Goal: Entertainment & Leisure: Browse casually

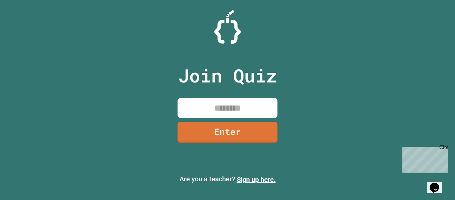
click at [213, 109] on input at bounding box center [228, 108] width 100 height 20
type input "********"
click at [248, 139] on link "Enter" at bounding box center [227, 131] width 99 height 22
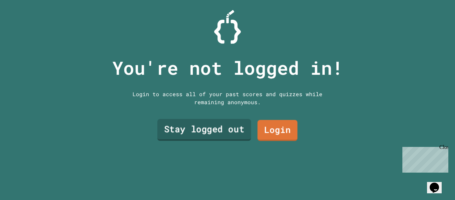
click at [240, 133] on link "Stay logged out" at bounding box center [204, 130] width 94 height 22
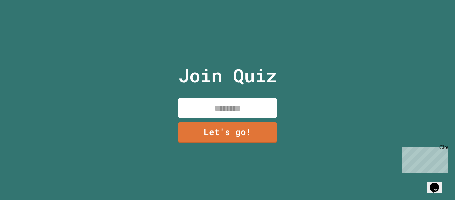
click at [255, 115] on input at bounding box center [228, 108] width 100 height 20
type input "**********"
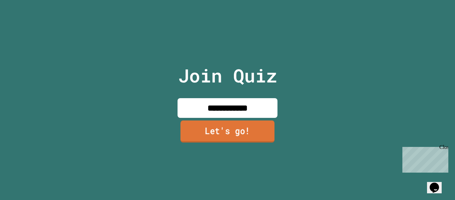
click at [263, 133] on link "Let's go!" at bounding box center [228, 131] width 94 height 22
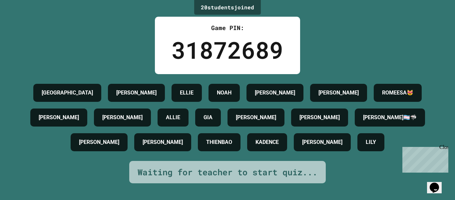
click at [356, 154] on div "SYDNEY [PERSON_NAME] [PERSON_NAME] [PERSON_NAME] ROMEESA😻 [PERSON_NAME] [PERSON…" at bounding box center [228, 117] width 422 height 74
click at [445, 146] on div "Close" at bounding box center [444, 148] width 8 height 8
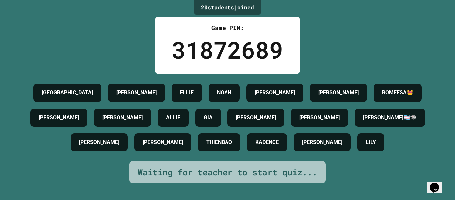
scroll to position [16, 0]
click at [363, 121] on h4 "[PERSON_NAME]🏳‍⚧🦈" at bounding box center [390, 117] width 54 height 8
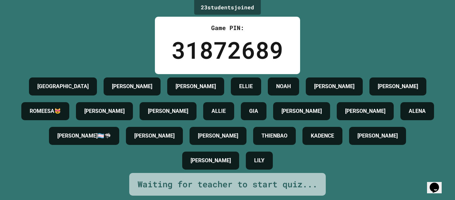
click at [111, 132] on h4 "[PERSON_NAME]🏳‍⚧🦈" at bounding box center [84, 136] width 54 height 8
drag, startPoint x: 85, startPoint y: 137, endPoint x: 141, endPoint y: 129, distance: 56.9
click at [119, 129] on div "[PERSON_NAME]🏳‍⚧🦈" at bounding box center [84, 136] width 70 height 18
click at [175, 137] on h4 "[PERSON_NAME]" at bounding box center [154, 136] width 40 height 8
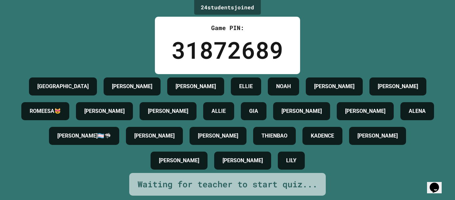
click at [175, 137] on h4 "[PERSON_NAME]" at bounding box center [154, 136] width 40 height 8
drag, startPoint x: 315, startPoint y: 131, endPoint x: 322, endPoint y: 140, distance: 11.9
click at [296, 140] on div "THIENBAO" at bounding box center [274, 136] width 43 height 18
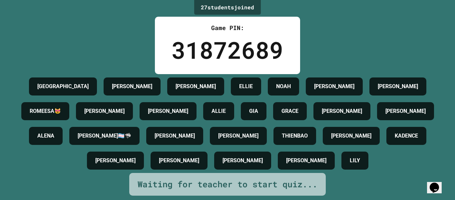
scroll to position [0, 0]
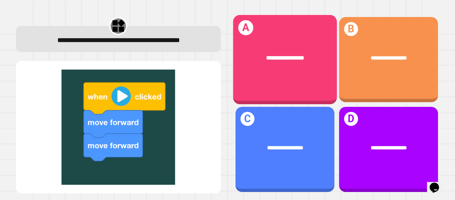
click at [274, 75] on div "**********" at bounding box center [285, 59] width 104 height 89
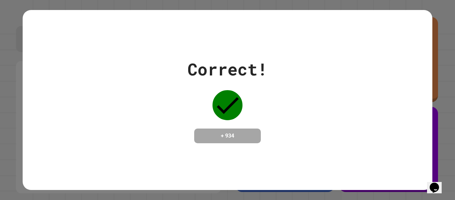
click at [224, 118] on div at bounding box center [227, 104] width 33 height 33
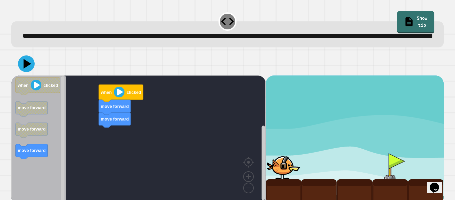
scroll to position [19, 0]
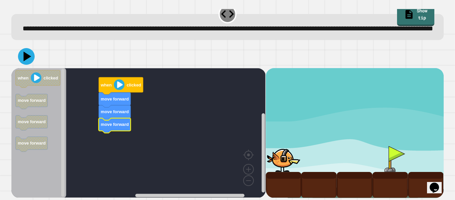
click at [25, 54] on icon at bounding box center [28, 56] width 8 height 10
click at [117, 84] on image "Blockly Workspace" at bounding box center [119, 84] width 11 height 11
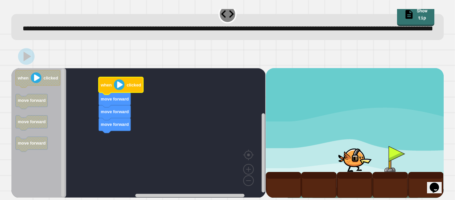
click at [118, 85] on image "Blockly Workspace" at bounding box center [119, 84] width 11 height 11
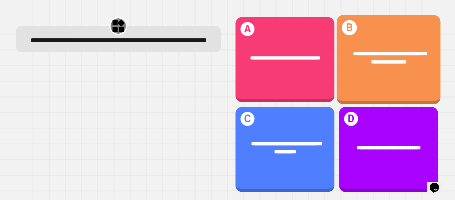
click at [384, 76] on div "**********" at bounding box center [389, 57] width 104 height 39
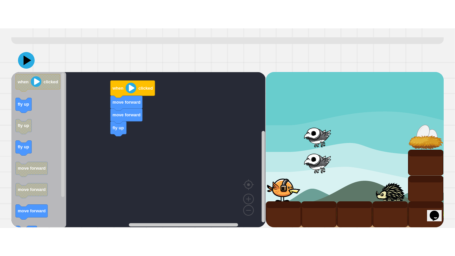
scroll to position [35, 0]
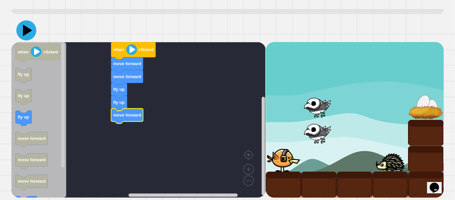
click at [26, 35] on icon at bounding box center [26, 30] width 20 height 20
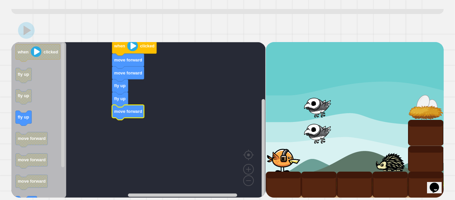
click at [131, 51] on image "Blockly Workspace" at bounding box center [132, 45] width 11 height 11
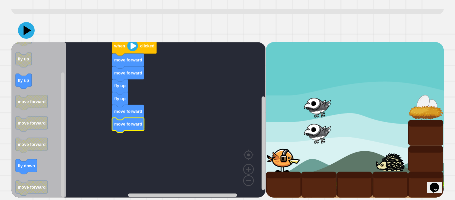
click at [132, 51] on image "Blockly Workspace" at bounding box center [132, 45] width 11 height 11
click at [131, 51] on image "Blockly Workspace" at bounding box center [132, 45] width 11 height 11
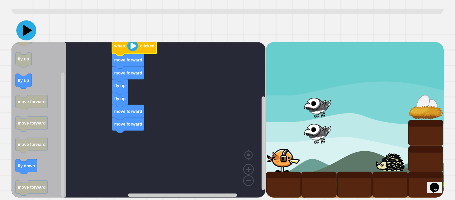
click at [32, 40] on icon at bounding box center [26, 30] width 20 height 20
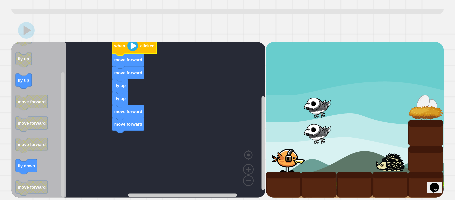
click at [132, 51] on image "Blockly Workspace" at bounding box center [132, 45] width 11 height 11
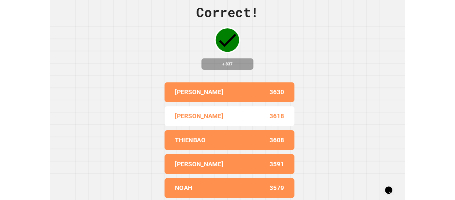
scroll to position [0, 0]
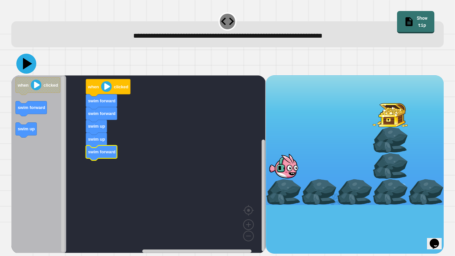
click at [25, 63] on icon at bounding box center [27, 64] width 9 height 12
click at [105, 88] on image "Blockly Workspace" at bounding box center [106, 86] width 11 height 11
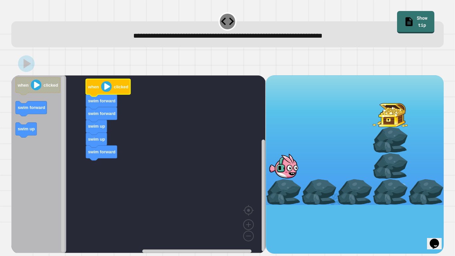
click at [105, 88] on image "Blockly Workspace" at bounding box center [106, 86] width 11 height 11
click at [106, 85] on image "Blockly Workspace" at bounding box center [106, 86] width 11 height 11
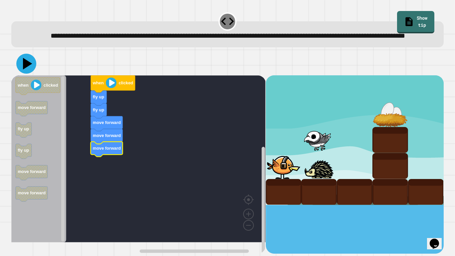
click at [28, 70] on icon at bounding box center [27, 64] width 9 height 12
click at [110, 88] on image "Blockly Workspace" at bounding box center [111, 82] width 11 height 11
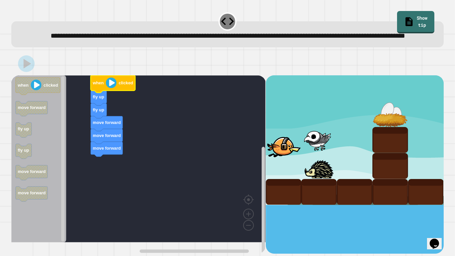
click at [110, 88] on image "Blockly Workspace" at bounding box center [111, 82] width 11 height 11
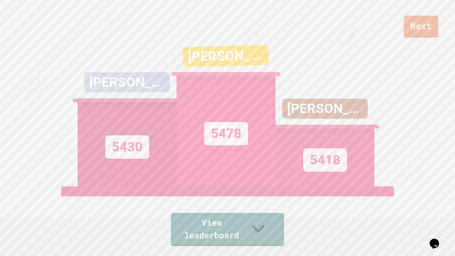
click at [420, 25] on link "Next" at bounding box center [421, 27] width 35 height 22
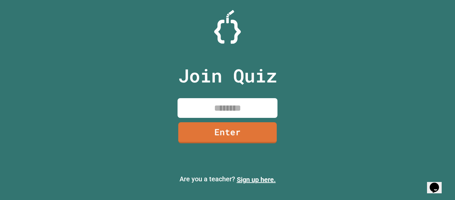
click at [222, 111] on input at bounding box center [228, 108] width 100 height 20
type input "********"
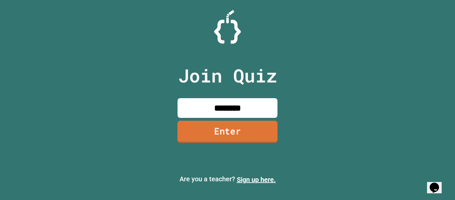
click at [231, 136] on link "Enter" at bounding box center [228, 131] width 100 height 22
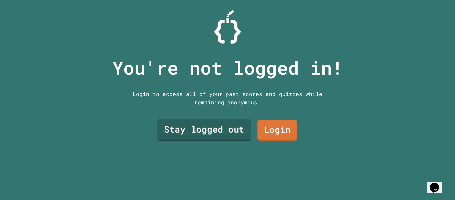
click at [238, 128] on link "Stay logged out" at bounding box center [204, 130] width 94 height 22
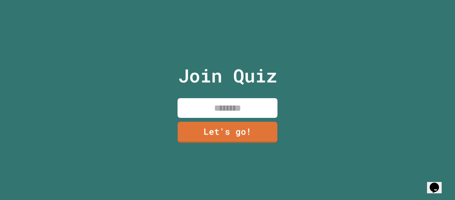
click at [227, 109] on input at bounding box center [228, 108] width 100 height 20
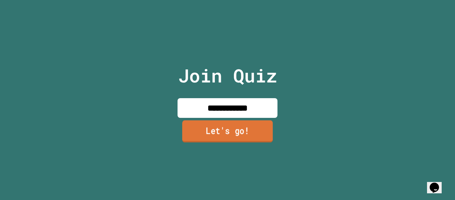
type input "**********"
click at [237, 129] on link "Let's go!" at bounding box center [227, 131] width 91 height 22
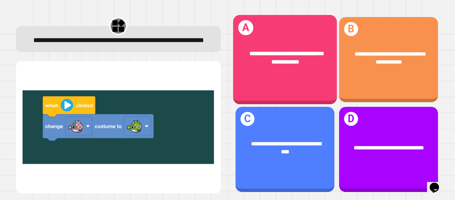
click at [300, 77] on div "**********" at bounding box center [285, 57] width 104 height 39
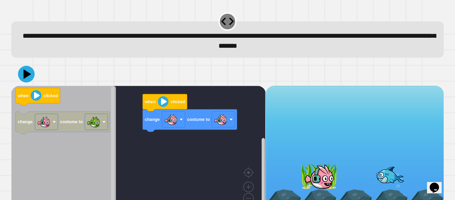
scroll to position [19, 0]
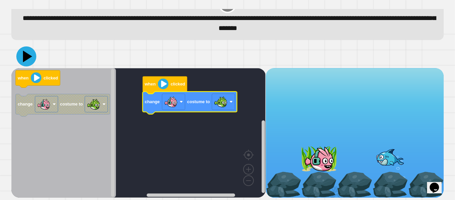
click at [25, 59] on icon at bounding box center [27, 56] width 9 height 12
click at [161, 82] on image "Blockly Workspace" at bounding box center [163, 83] width 11 height 11
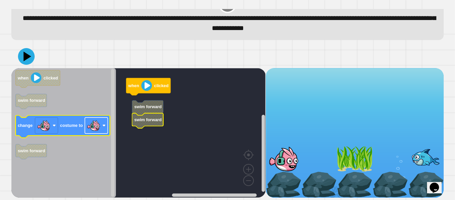
click at [105, 123] on rect "Blockly Workspace" at bounding box center [96, 125] width 23 height 16
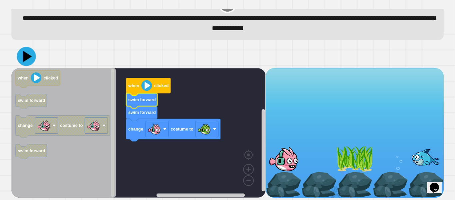
click at [30, 61] on icon at bounding box center [26, 56] width 19 height 19
click at [141, 87] on icon "Blockly Workspace" at bounding box center [148, 86] width 45 height 17
click at [145, 86] on image "Blockly Workspace" at bounding box center [146, 85] width 11 height 11
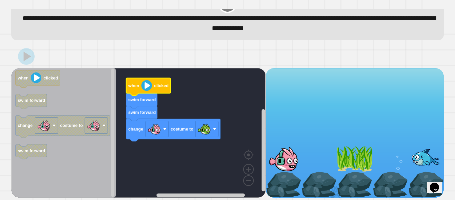
click at [145, 86] on image "Blockly Workspace" at bounding box center [146, 85] width 11 height 11
click at [146, 85] on image "Blockly Workspace" at bounding box center [146, 85] width 11 height 11
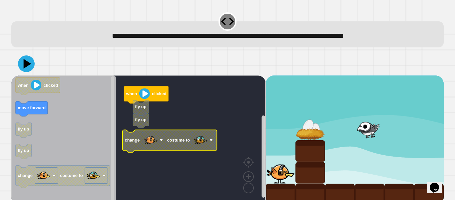
click at [204, 138] on image "Blockly Workspace" at bounding box center [200, 139] width 13 height 13
click at [203, 151] on rect "Blockly Workspace" at bounding box center [138, 139] width 254 height 129
click at [201, 144] on image "Blockly Workspace" at bounding box center [200, 139] width 13 height 13
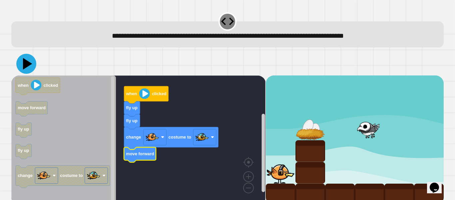
click at [31, 64] on icon at bounding box center [26, 64] width 20 height 20
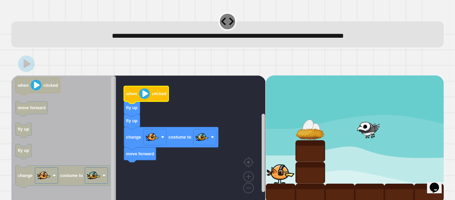
click at [145, 93] on image "Blockly Workspace" at bounding box center [144, 93] width 11 height 11
click at [143, 94] on image "Blockly Workspace" at bounding box center [144, 93] width 11 height 11
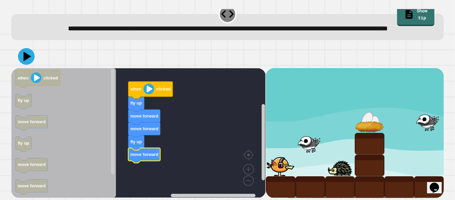
click at [30, 60] on icon at bounding box center [26, 56] width 17 height 17
click at [148, 88] on image "Blockly Workspace" at bounding box center [149, 88] width 11 height 11
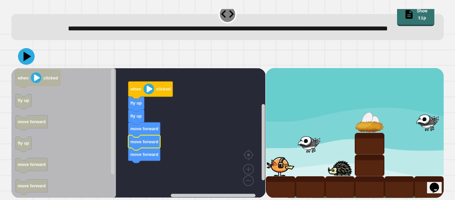
click at [29, 65] on div at bounding box center [227, 56] width 433 height 23
click at [28, 60] on icon at bounding box center [26, 56] width 20 height 20
click at [146, 89] on image "Blockly Workspace" at bounding box center [149, 88] width 11 height 11
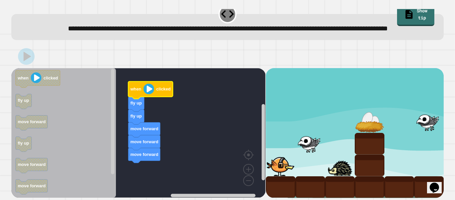
click at [147, 87] on image "Blockly Workspace" at bounding box center [149, 88] width 11 height 11
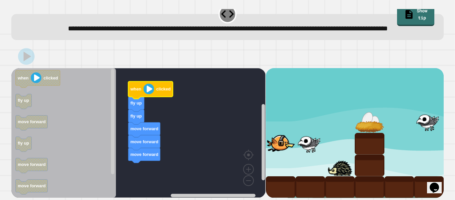
click at [147, 87] on image "Blockly Workspace" at bounding box center [149, 88] width 11 height 11
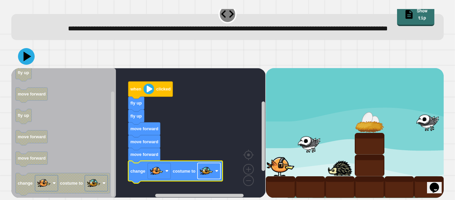
click at [203, 167] on image "Blockly Workspace" at bounding box center [206, 170] width 13 height 13
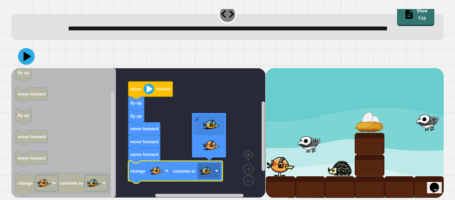
click at [178, 146] on rect "Blockly Workspace" at bounding box center [138, 132] width 254 height 129
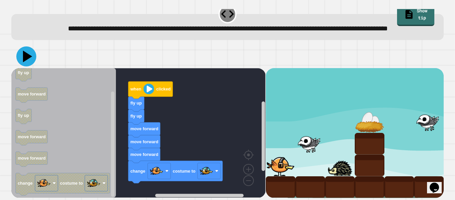
click at [29, 54] on icon at bounding box center [26, 56] width 20 height 20
click at [254, 135] on rect "Blockly Workspace" at bounding box center [138, 132] width 254 height 129
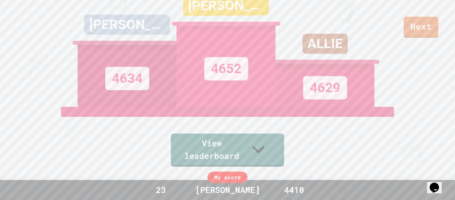
scroll to position [25, 0]
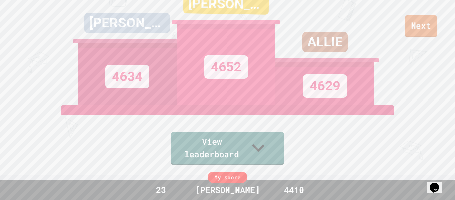
click at [422, 31] on link "Next" at bounding box center [421, 26] width 32 height 22
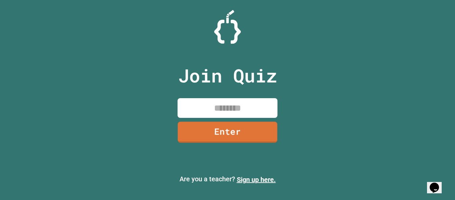
click at [234, 94] on div "Join Quiz Enter" at bounding box center [228, 100] width 112 height 166
click at [237, 101] on input at bounding box center [228, 108] width 100 height 20
click at [238, 104] on input at bounding box center [228, 108] width 100 height 20
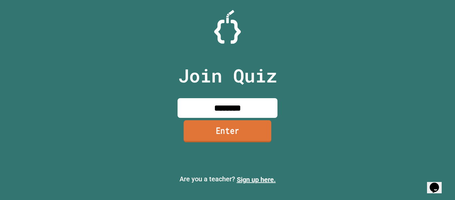
type input "********"
click at [255, 134] on link "Enter" at bounding box center [228, 131] width 88 height 22
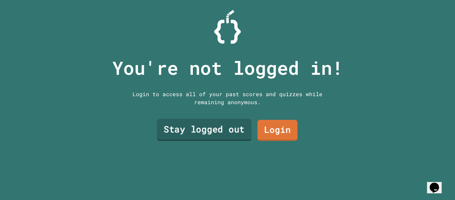
click at [230, 126] on link "Stay logged out" at bounding box center [204, 130] width 95 height 22
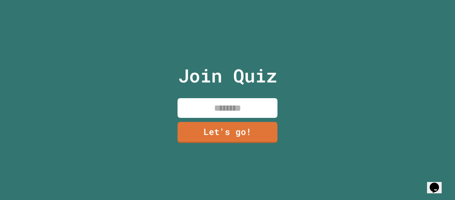
click at [244, 106] on input at bounding box center [228, 108] width 100 height 20
type input "**********"
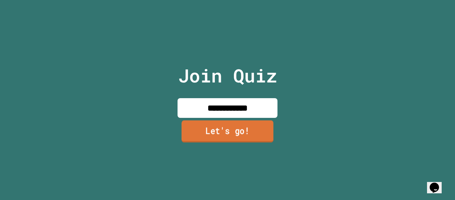
click at [246, 136] on link "Let's go!" at bounding box center [228, 131] width 92 height 22
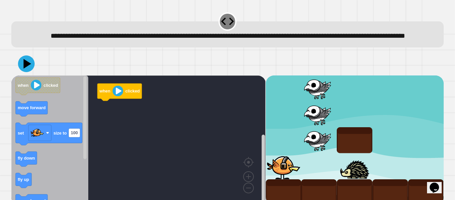
scroll to position [19, 0]
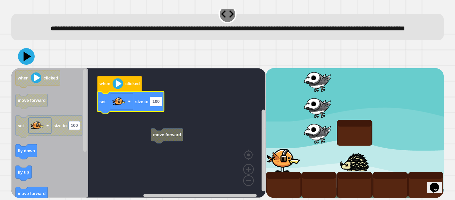
click at [156, 101] on text "100" at bounding box center [156, 101] width 7 height 5
type input "****"
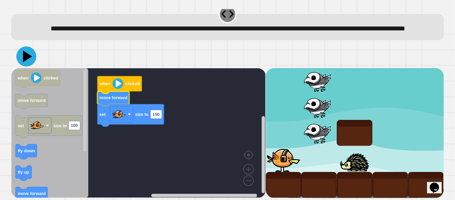
click at [22, 53] on icon at bounding box center [26, 56] width 20 height 20
click at [119, 81] on image "Blockly Workspace" at bounding box center [118, 83] width 11 height 11
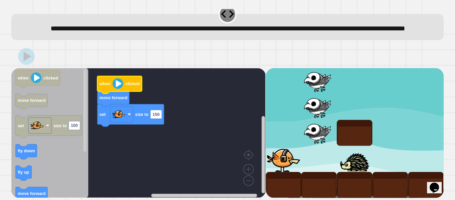
click at [117, 82] on image "Blockly Workspace" at bounding box center [118, 83] width 11 height 11
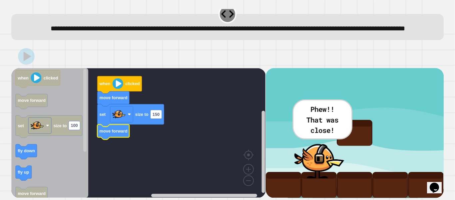
click at [115, 131] on text "move forward" at bounding box center [114, 130] width 28 height 5
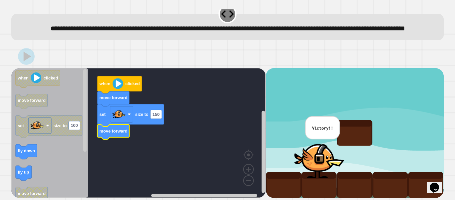
click at [160, 143] on rect "Blockly Workspace" at bounding box center [138, 132] width 254 height 129
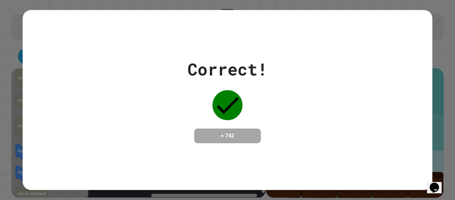
click at [160, 143] on div "Correct! + 742" at bounding box center [228, 100] width 410 height 86
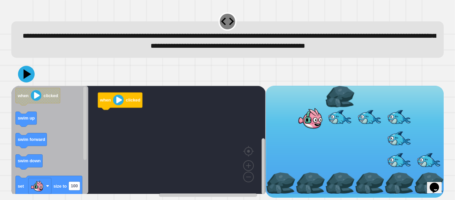
scroll to position [8, 0]
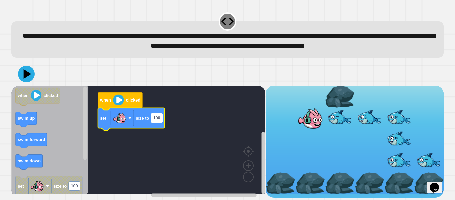
click at [158, 119] on text "100" at bounding box center [156, 117] width 7 height 5
click at [158, 119] on input "***" at bounding box center [156, 121] width 11 height 9
type input "******"
click at [119, 103] on image "Blockly Workspace" at bounding box center [118, 99] width 11 height 11
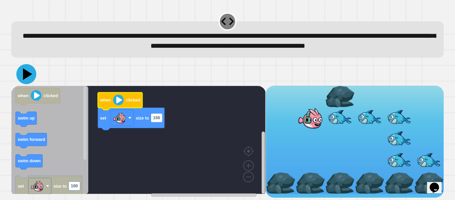
click at [29, 74] on icon at bounding box center [26, 74] width 20 height 20
click at [121, 103] on image "Blockly Workspace" at bounding box center [118, 99] width 11 height 11
click at [118, 102] on image "Blockly Workspace" at bounding box center [118, 99] width 11 height 11
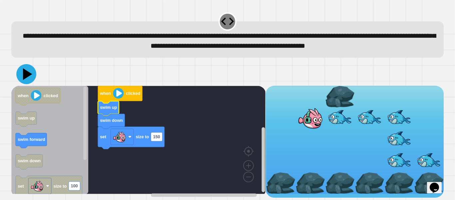
click at [24, 75] on icon at bounding box center [27, 74] width 9 height 12
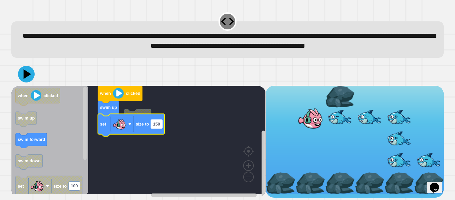
click at [156, 126] on text "150" at bounding box center [156, 123] width 7 height 5
type input "***"
click at [28, 76] on icon at bounding box center [27, 74] width 9 height 11
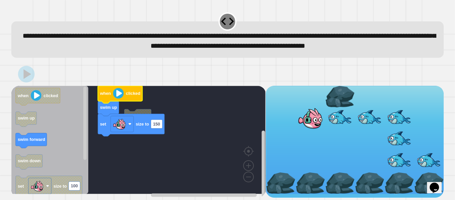
click at [117, 97] on image "Blockly Workspace" at bounding box center [118, 93] width 11 height 11
click at [117, 96] on image "Blockly Workspace" at bounding box center [118, 93] width 11 height 11
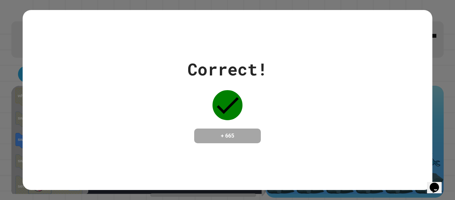
click at [240, 122] on div "Correct! + 665" at bounding box center [228, 100] width 80 height 86
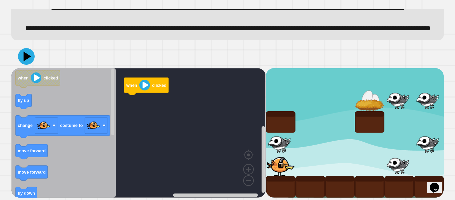
scroll to position [51, 0]
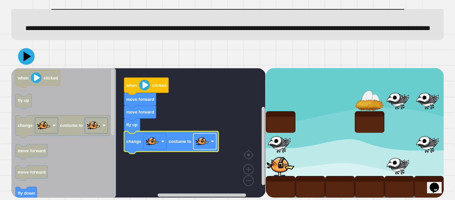
click at [199, 142] on image "Blockly Workspace" at bounding box center [202, 140] width 13 height 13
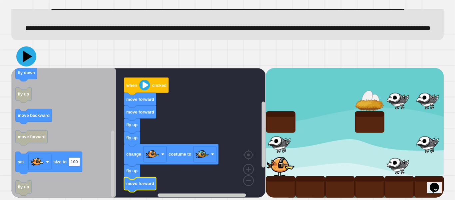
click at [25, 59] on icon at bounding box center [27, 56] width 9 height 12
click at [142, 84] on image "Blockly Workspace" at bounding box center [144, 84] width 11 height 11
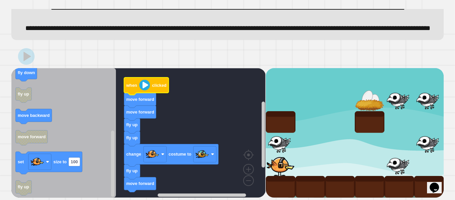
click at [143, 84] on image "Blockly Workspace" at bounding box center [144, 84] width 11 height 11
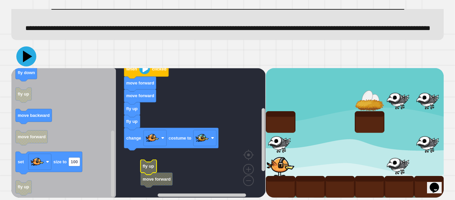
click at [20, 53] on icon at bounding box center [26, 56] width 20 height 20
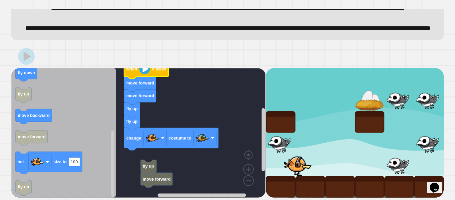
click at [145, 71] on image "Blockly Workspace" at bounding box center [144, 68] width 11 height 11
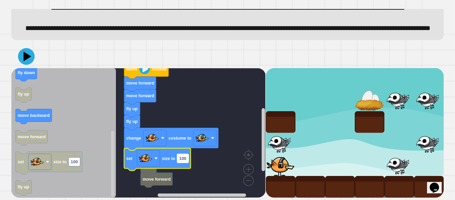
click at [180, 156] on text "100" at bounding box center [182, 157] width 7 height 5
type input "**"
click at [27, 49] on icon at bounding box center [27, 56] width 20 height 20
click at [142, 72] on image "Blockly Workspace" at bounding box center [144, 68] width 11 height 11
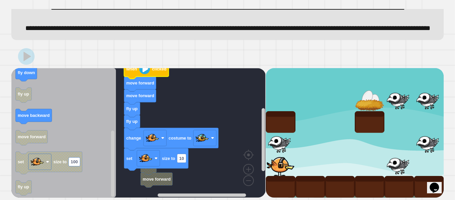
click at [142, 72] on image "Blockly Workspace" at bounding box center [144, 68] width 11 height 11
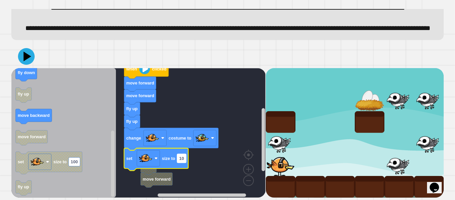
click at [181, 157] on text "10" at bounding box center [181, 157] width 5 height 5
type input "**"
click at [26, 54] on icon at bounding box center [27, 56] width 9 height 12
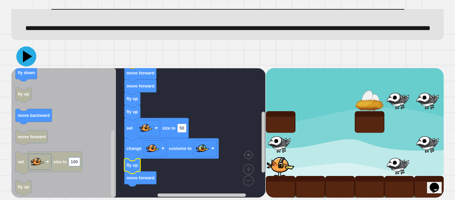
click at [30, 53] on icon at bounding box center [26, 56] width 20 height 20
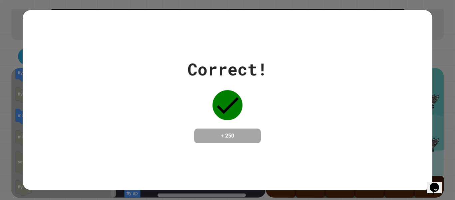
click at [186, 106] on div "Correct! + 250" at bounding box center [228, 100] width 410 height 86
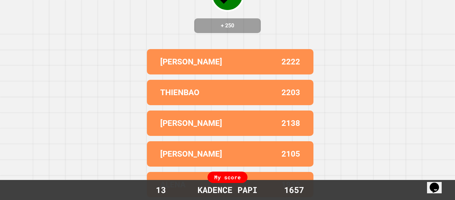
scroll to position [0, 0]
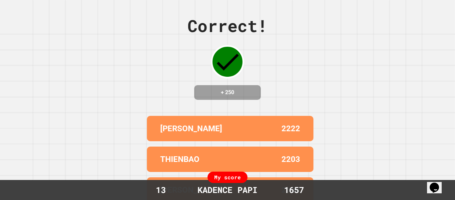
click at [186, 106] on div "Correct! + 250 [PERSON_NAME] 2222 THIENBAO 2203 MARCOS 2138 [PERSON_NAME] 2105 …" at bounding box center [227, 100] width 455 height 200
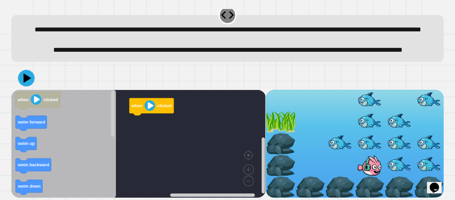
scroll to position [30, 0]
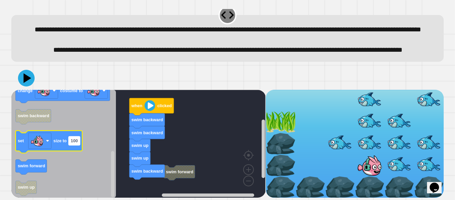
click at [74, 141] on text "100" at bounding box center [74, 140] width 7 height 5
type input "**"
click at [48, 137] on rect "Blockly Workspace" at bounding box center [39, 140] width 23 height 16
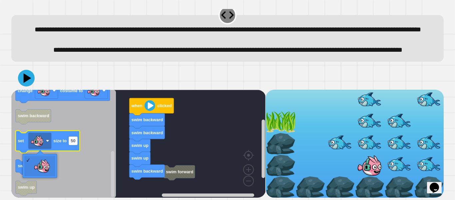
click at [58, 139] on text "size to" at bounding box center [60, 140] width 13 height 5
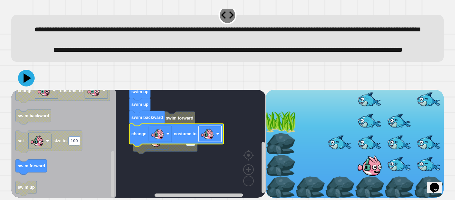
click at [209, 131] on image "Blockly Workspace" at bounding box center [207, 133] width 13 height 13
click at [195, 154] on rect "Blockly Workspace" at bounding box center [138, 144] width 254 height 108
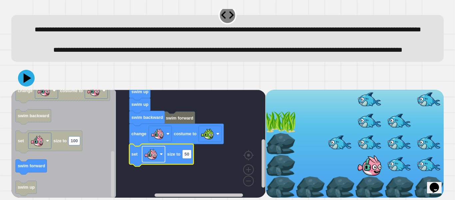
click at [152, 149] on image "Blockly Workspace" at bounding box center [150, 153] width 13 height 13
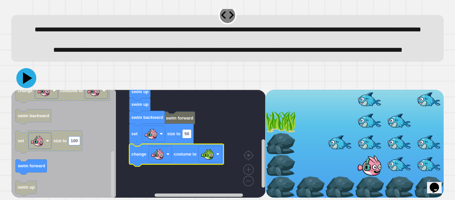
click at [28, 78] on icon at bounding box center [27, 78] width 9 height 12
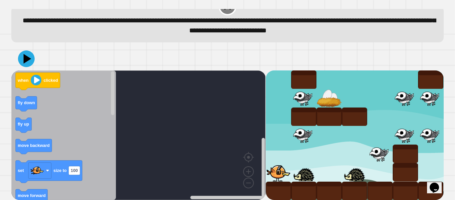
scroll to position [19, 0]
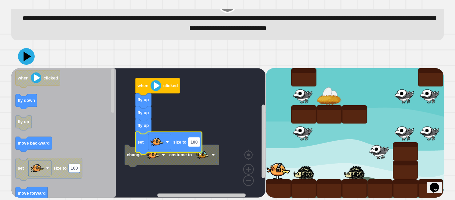
click at [199, 139] on rect "Blockly Workspace" at bounding box center [194, 141] width 11 height 9
type input "**"
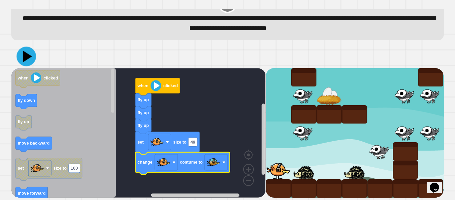
click at [34, 58] on icon at bounding box center [27, 57] width 20 height 20
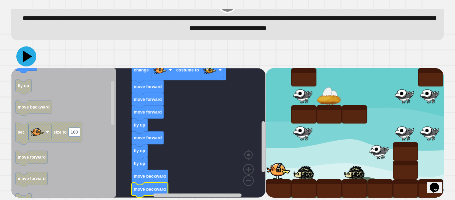
click at [23, 58] on icon at bounding box center [26, 56] width 20 height 20
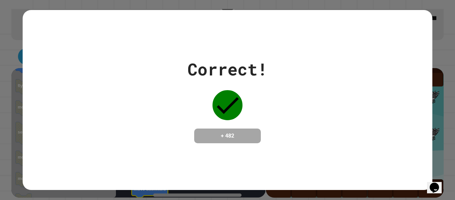
click at [284, 142] on div "Correct! + 482" at bounding box center [228, 100] width 410 height 86
